Goal: Task Accomplishment & Management: Use online tool/utility

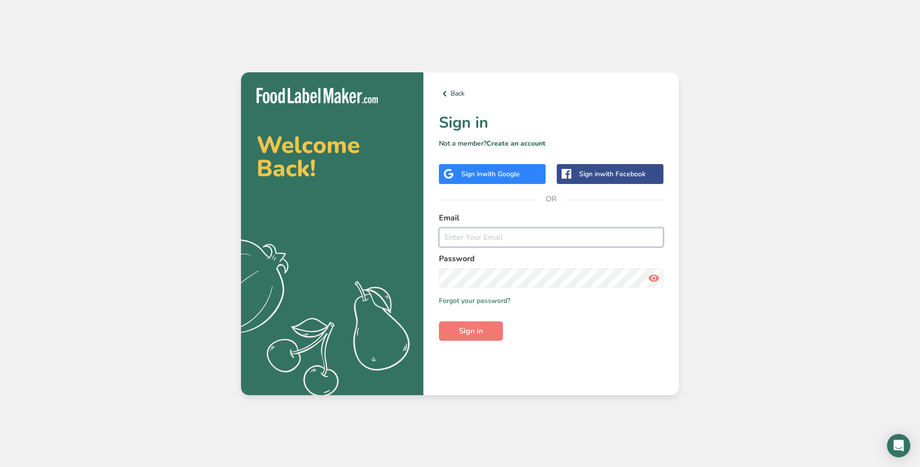
click at [484, 238] on input "email" at bounding box center [551, 237] width 225 height 19
type input "[EMAIL_ADDRESS][DOMAIN_NAME]"
click at [474, 338] on button "Sign in" at bounding box center [471, 330] width 64 height 19
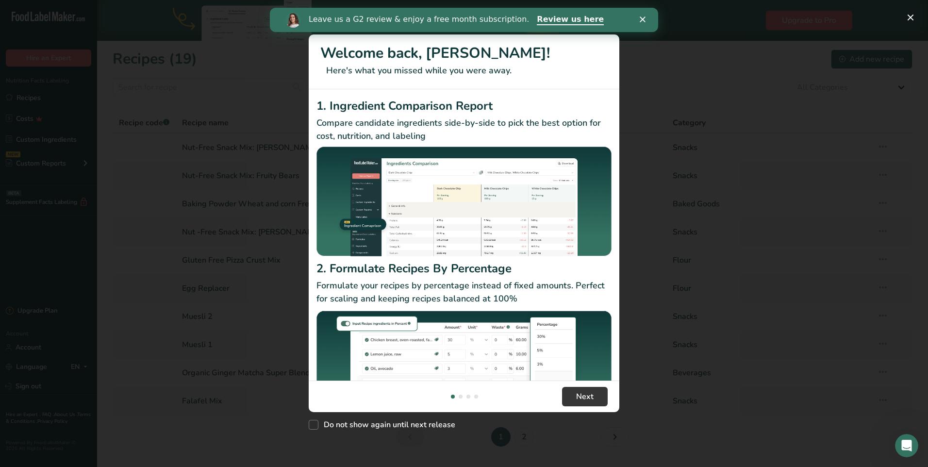
click at [638, 20] on div "Leave us a G2 review & enjoy a free month subscription. Review us here" at bounding box center [464, 20] width 388 height 16
click at [640, 17] on polygon "Close" at bounding box center [642, 19] width 6 height 6
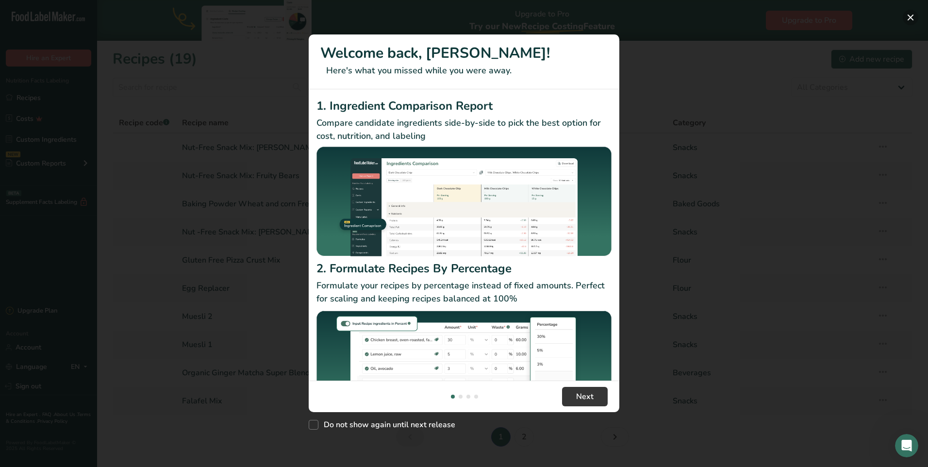
click at [907, 16] on button "New Features" at bounding box center [910, 18] width 16 height 16
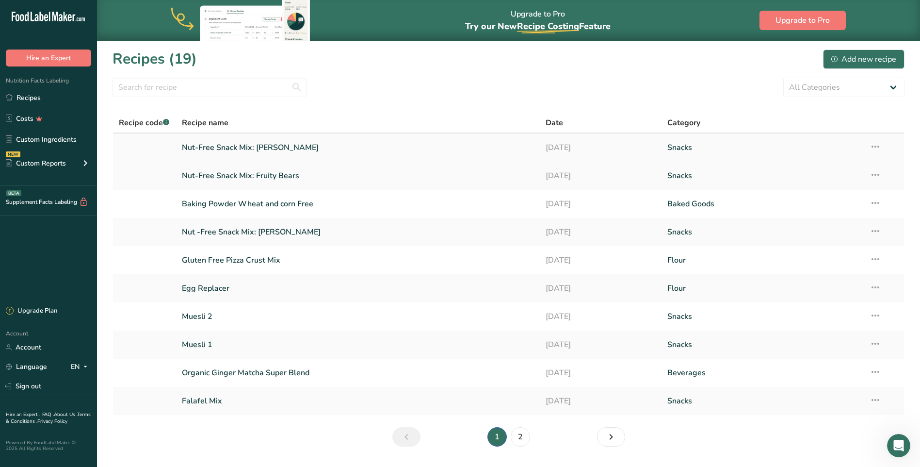
click at [281, 144] on link "Nut-Free Snack Mix: [PERSON_NAME]" at bounding box center [358, 147] width 353 height 20
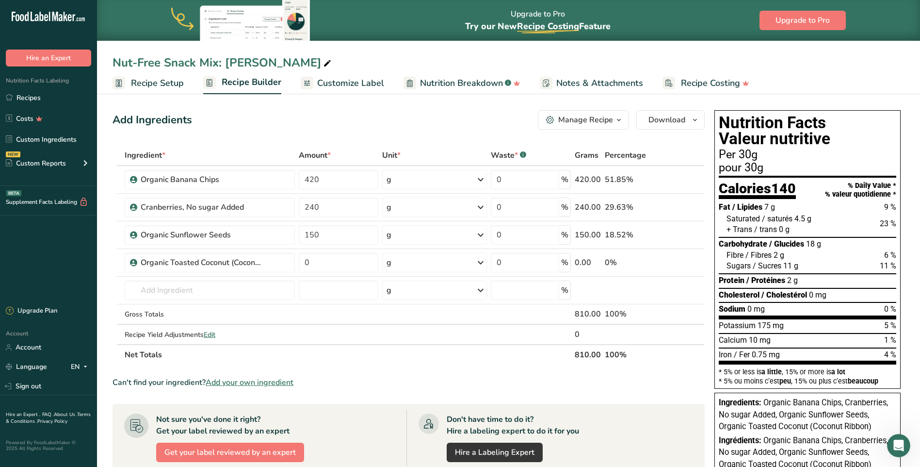
click at [30, 87] on div "Nutrition Facts Labeling Recipes Costs Custom Ingredients NEW Custom Reports Me…" at bounding box center [48, 125] width 97 height 119
click at [31, 94] on link "Recipes" at bounding box center [48, 97] width 97 height 18
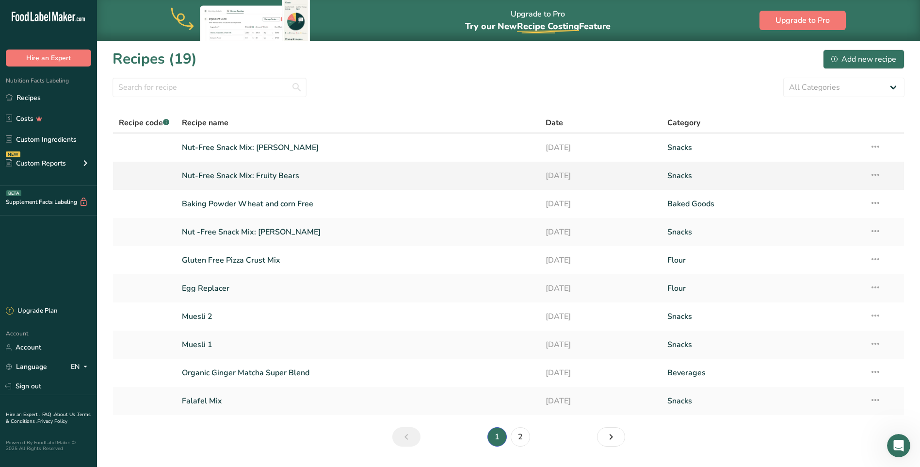
click at [221, 178] on link "Nut-Free Snack Mix: Fruity Bears" at bounding box center [358, 175] width 353 height 20
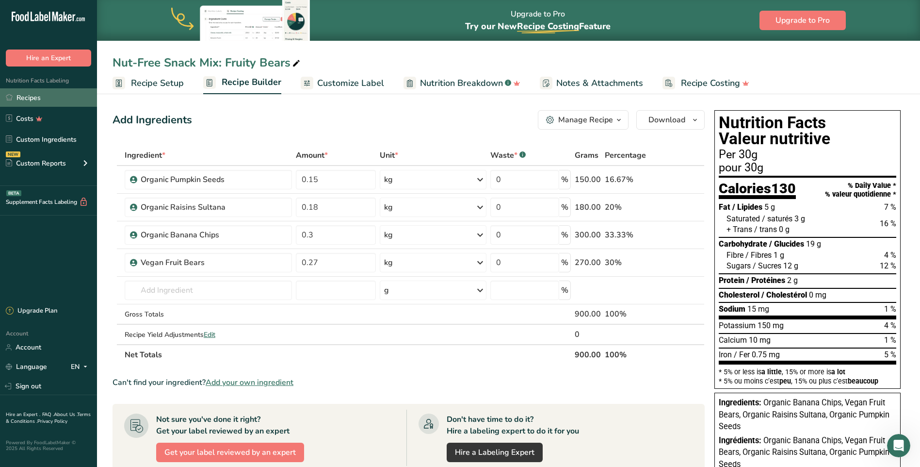
click at [32, 101] on link "Recipes" at bounding box center [48, 97] width 97 height 18
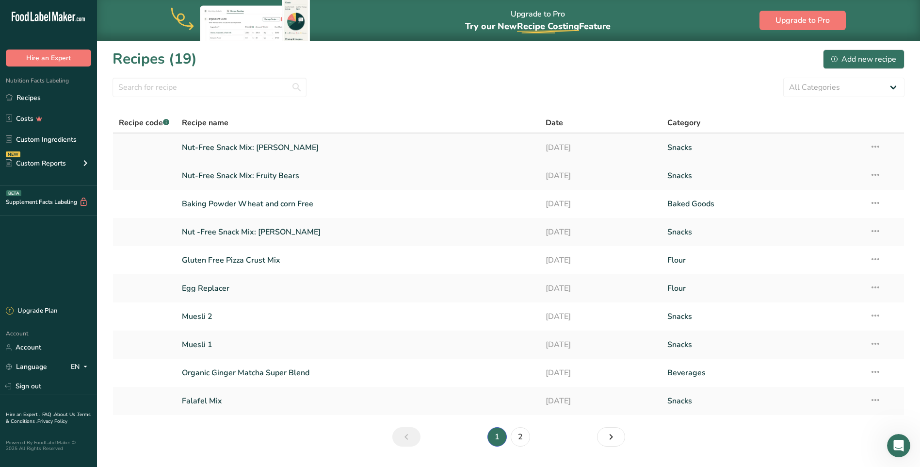
click at [243, 151] on link "Nut-Free Snack Mix: [PERSON_NAME]" at bounding box center [358, 147] width 353 height 20
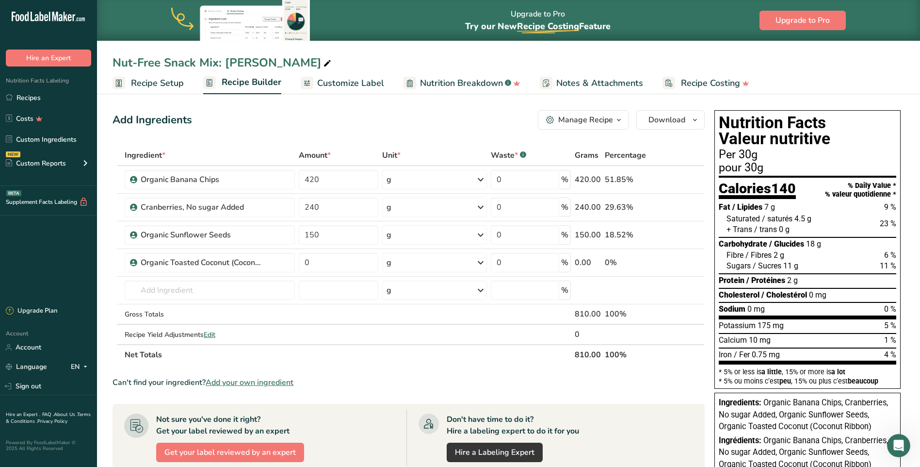
scroll to position [49, 0]
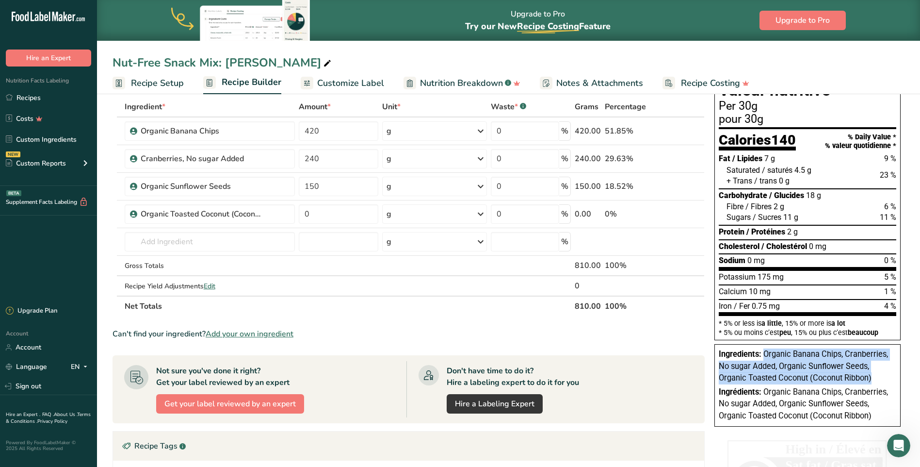
drag, startPoint x: 764, startPoint y: 351, endPoint x: 876, endPoint y: 377, distance: 115.1
click at [876, 377] on div "Ingredients: Organic Banana Chips, Cranberries, No sugar Added, Organic Sunflow…" at bounding box center [808, 366] width 178 height 36
copy span "Organic Banana Chips, Cranberries, No sugar Added, Organic Sunflower Seeds, Org…"
click at [40, 95] on link "Recipes" at bounding box center [48, 97] width 97 height 18
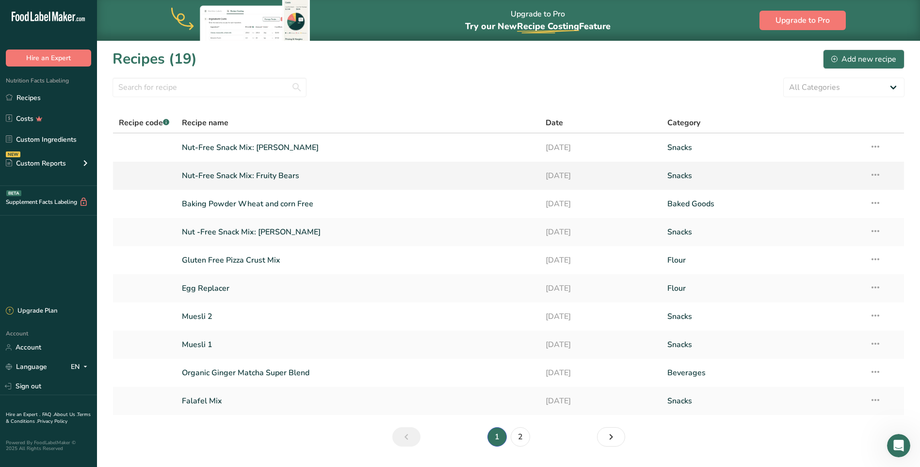
click at [254, 172] on link "Nut-Free Snack Mix: Fruity Bears" at bounding box center [358, 175] width 353 height 20
